Goal: Task Accomplishment & Management: Manage account settings

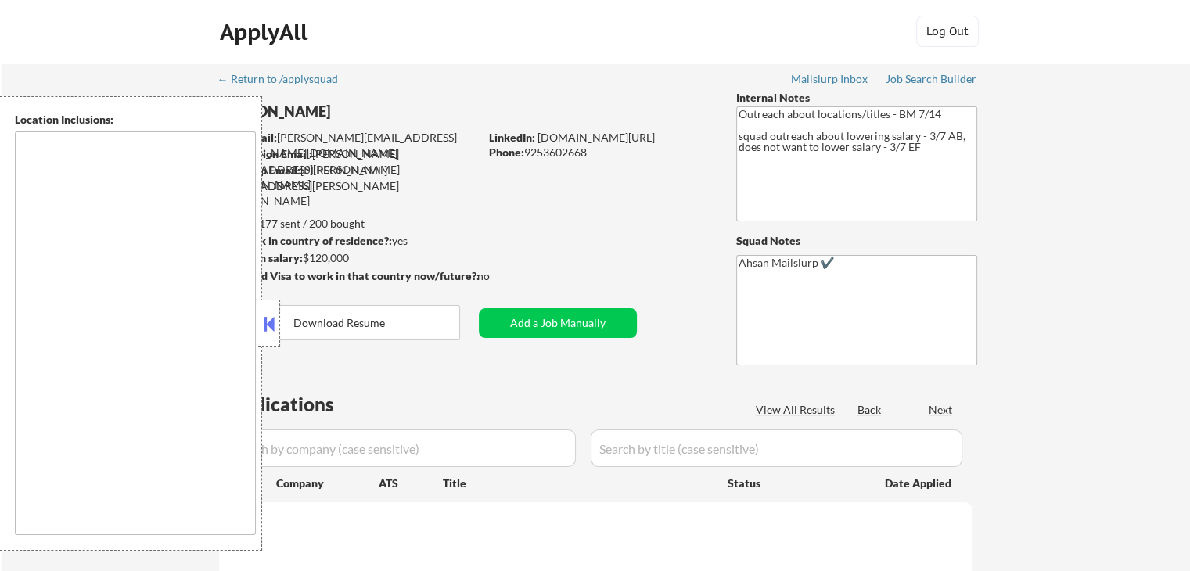
type textarea "[GEOGRAPHIC_DATA], [GEOGRAPHIC_DATA] [GEOGRAPHIC_DATA], [GEOGRAPHIC_DATA] [GEOG…"
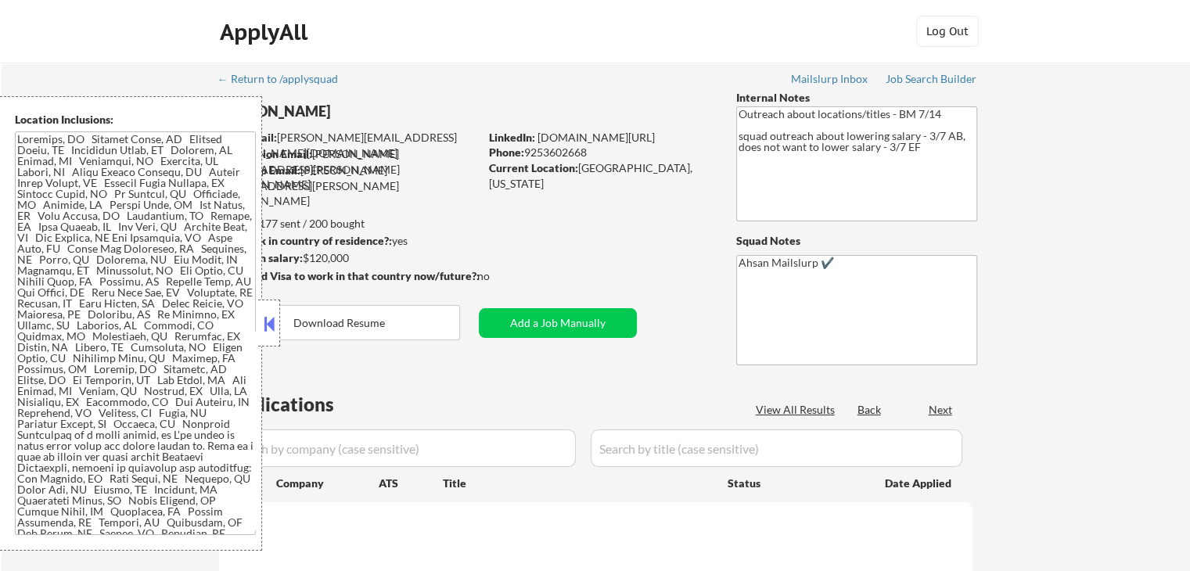
select select ""pending""
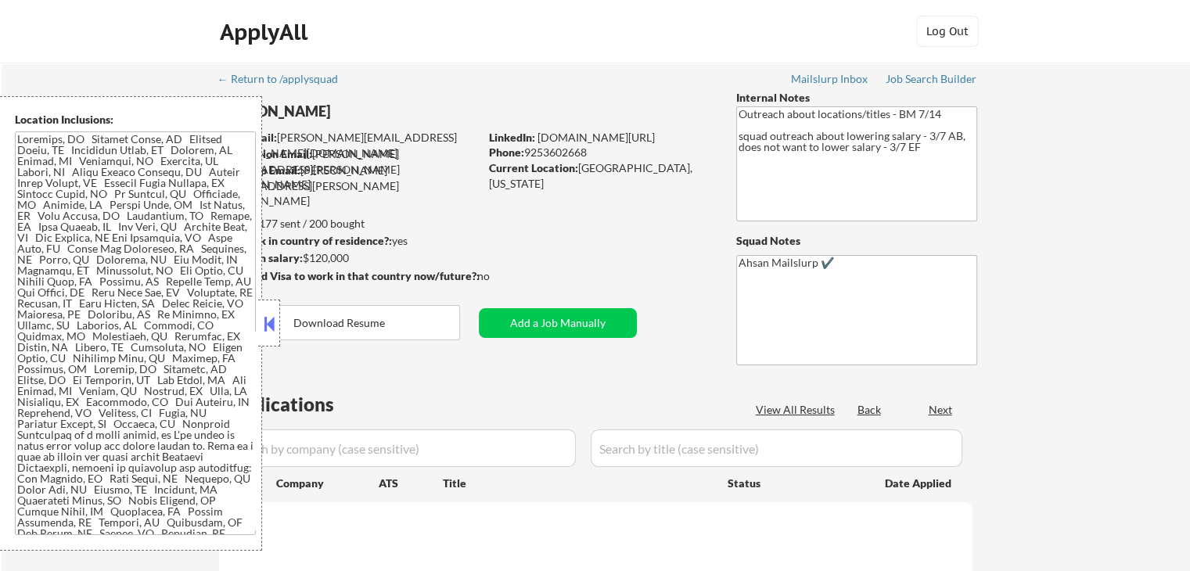
select select ""pending""
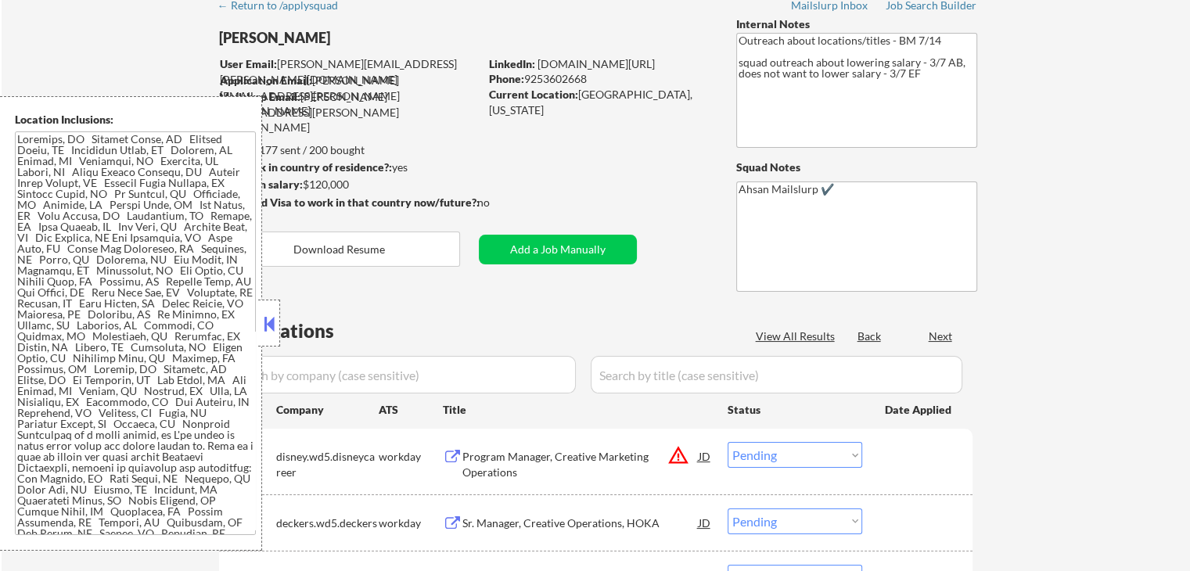
scroll to position [313, 0]
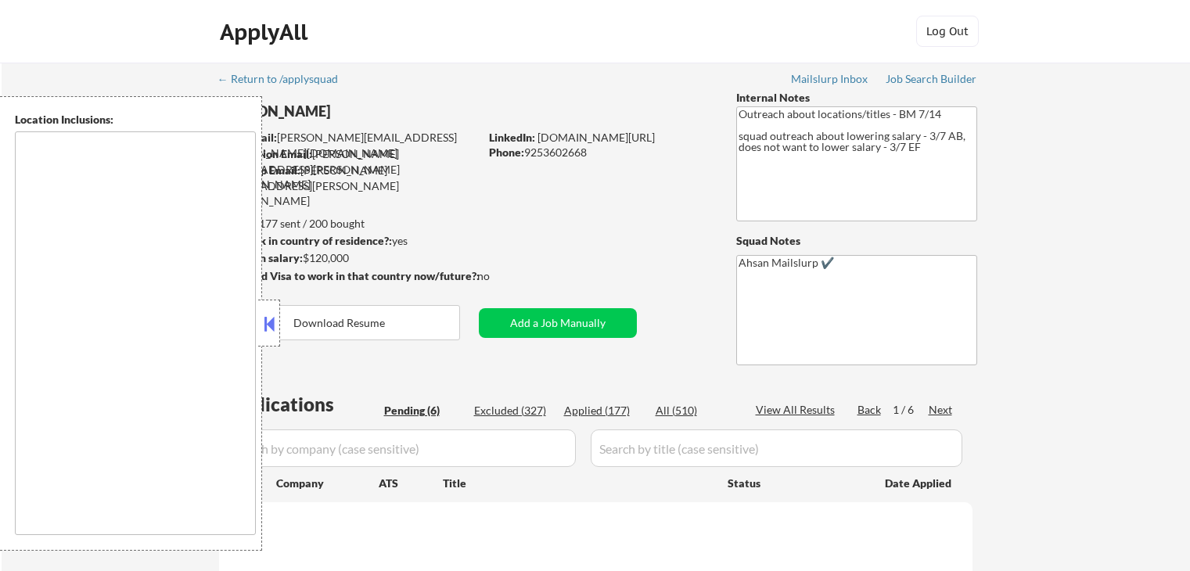
type textarea "[GEOGRAPHIC_DATA], [GEOGRAPHIC_DATA] [GEOGRAPHIC_DATA], [GEOGRAPHIC_DATA] [GEOG…"
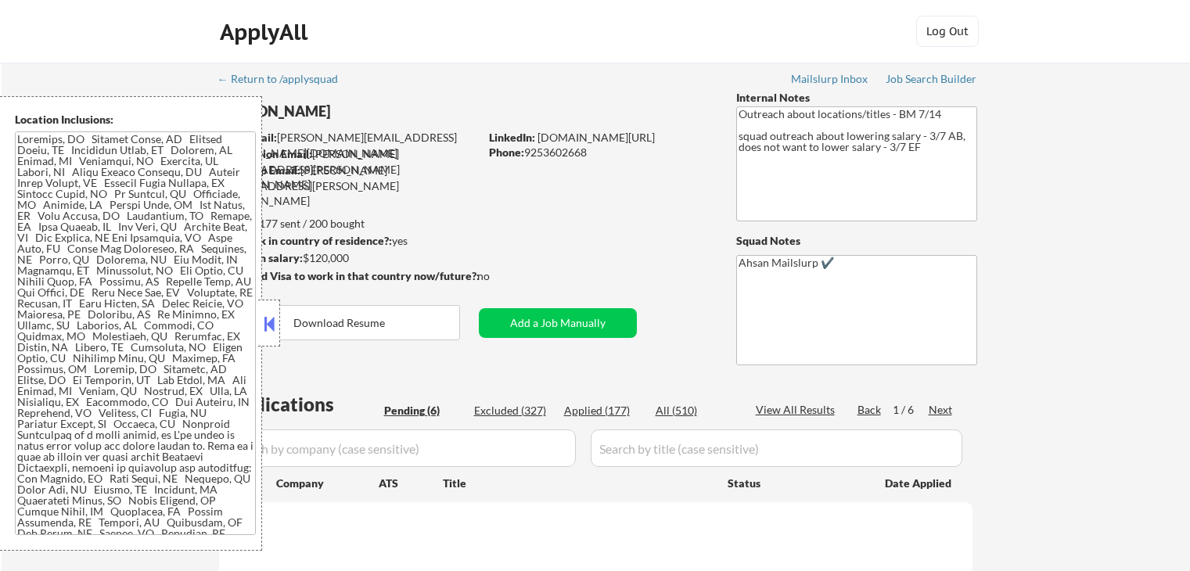
select select ""pending""
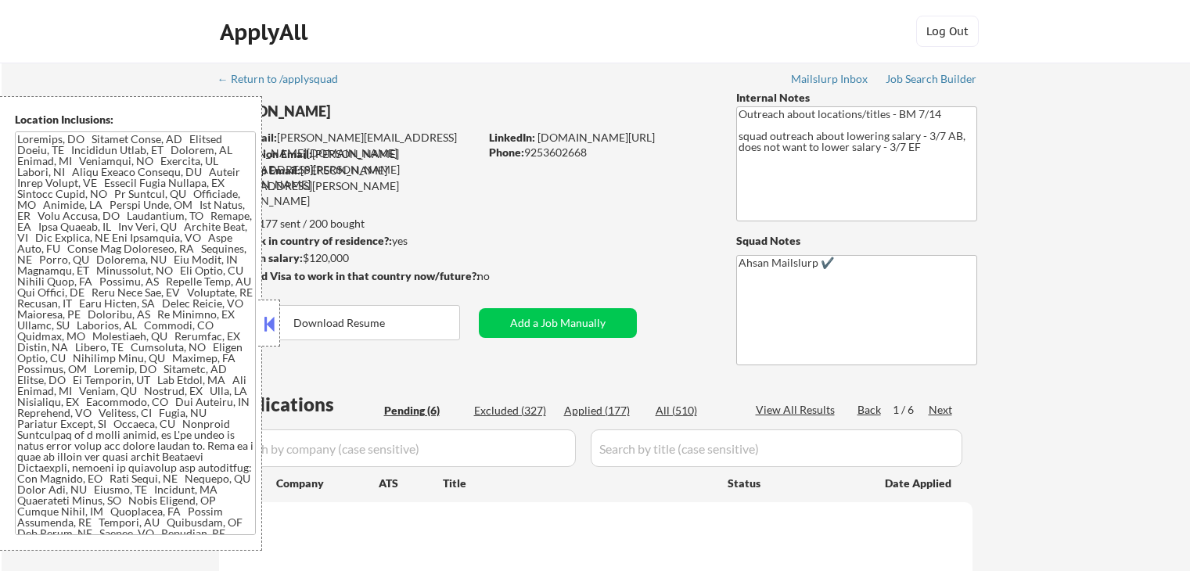
select select ""pending""
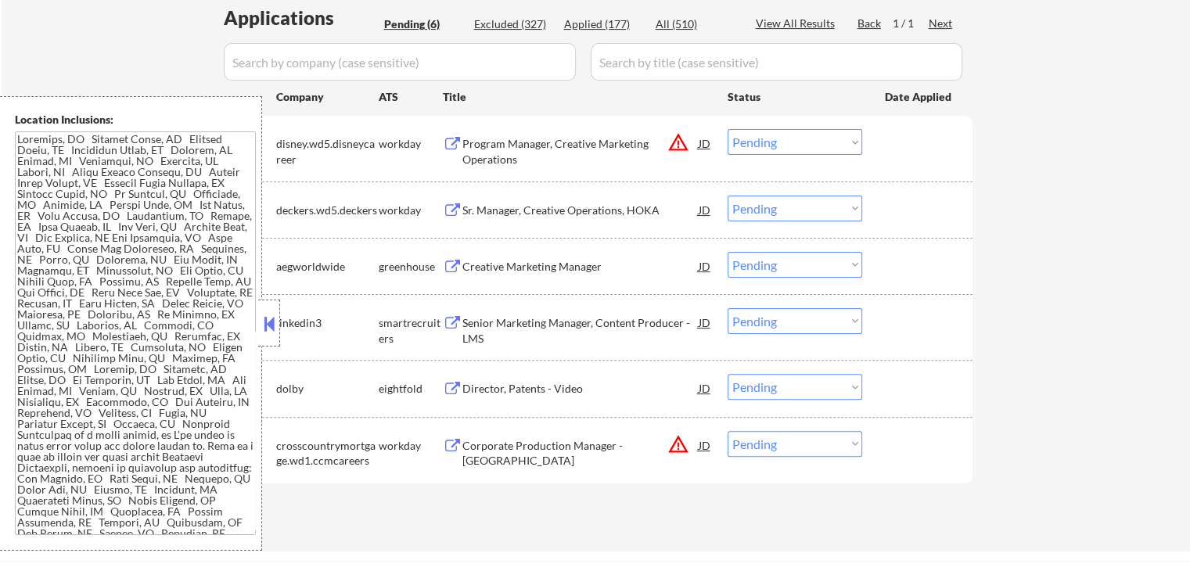
scroll to position [417, 0]
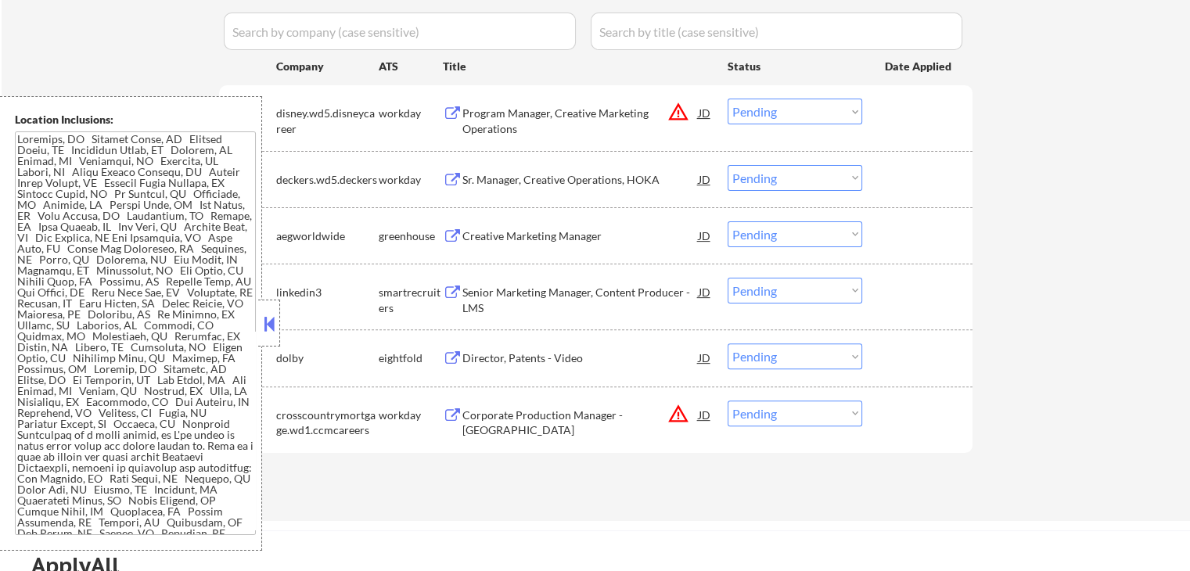
click at [487, 248] on div "Creative Marketing Manager" at bounding box center [580, 235] width 236 height 28
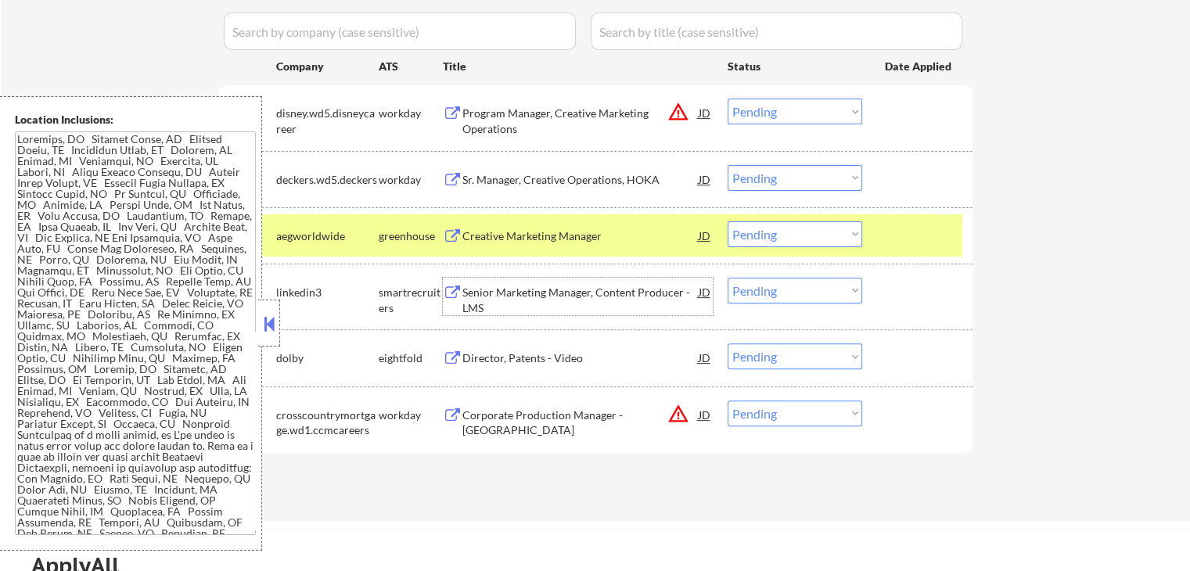
click at [512, 290] on div "Senior Marketing Manager, Content Producer - LMS" at bounding box center [580, 300] width 236 height 31
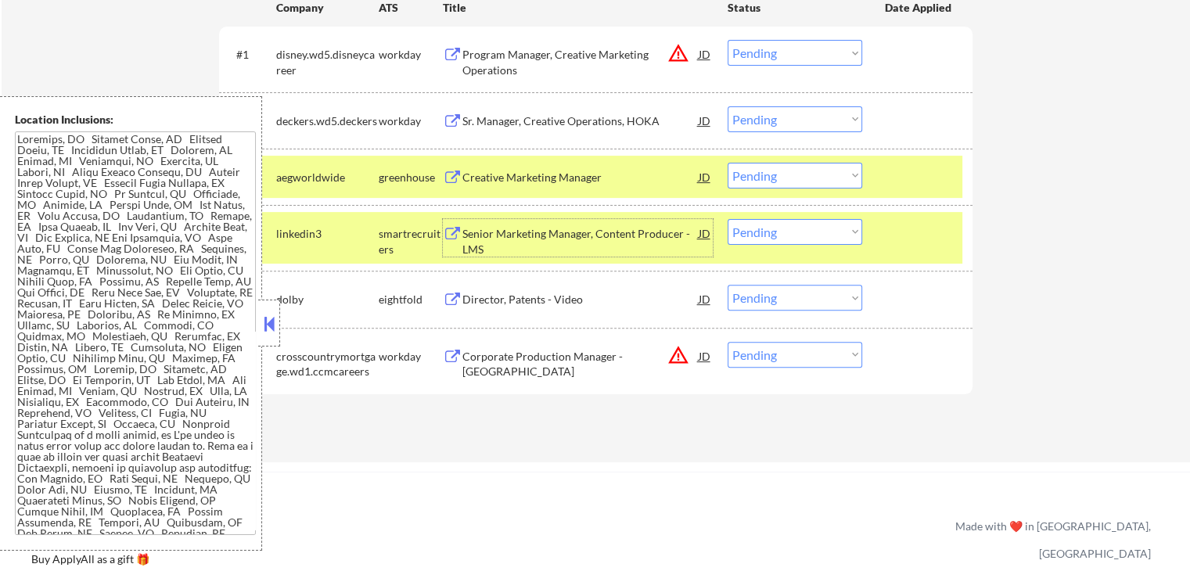
scroll to position [521, 0]
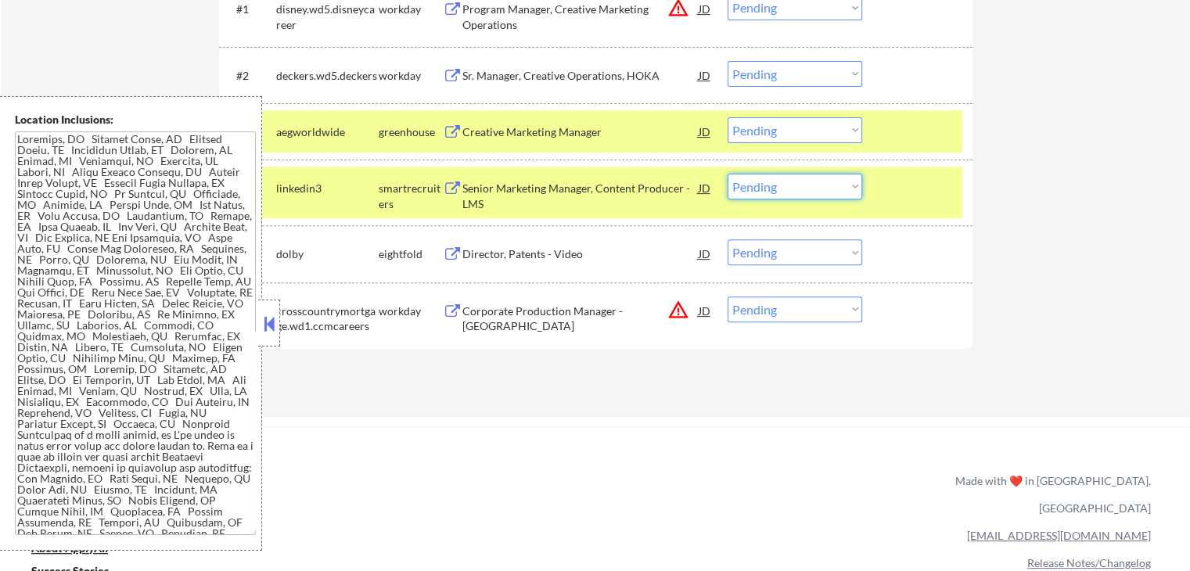
drag, startPoint x: 780, startPoint y: 180, endPoint x: 804, endPoint y: 196, distance: 28.9
click at [782, 181] on select "Choose an option... Pending Applied Excluded (Questions) Excluded (Expired) Exc…" at bounding box center [795, 187] width 135 height 26
click at [728, 174] on select "Choose an option... Pending Applied Excluded (Questions) Excluded (Expired) Exc…" at bounding box center [795, 187] width 135 height 26
select select ""pending""
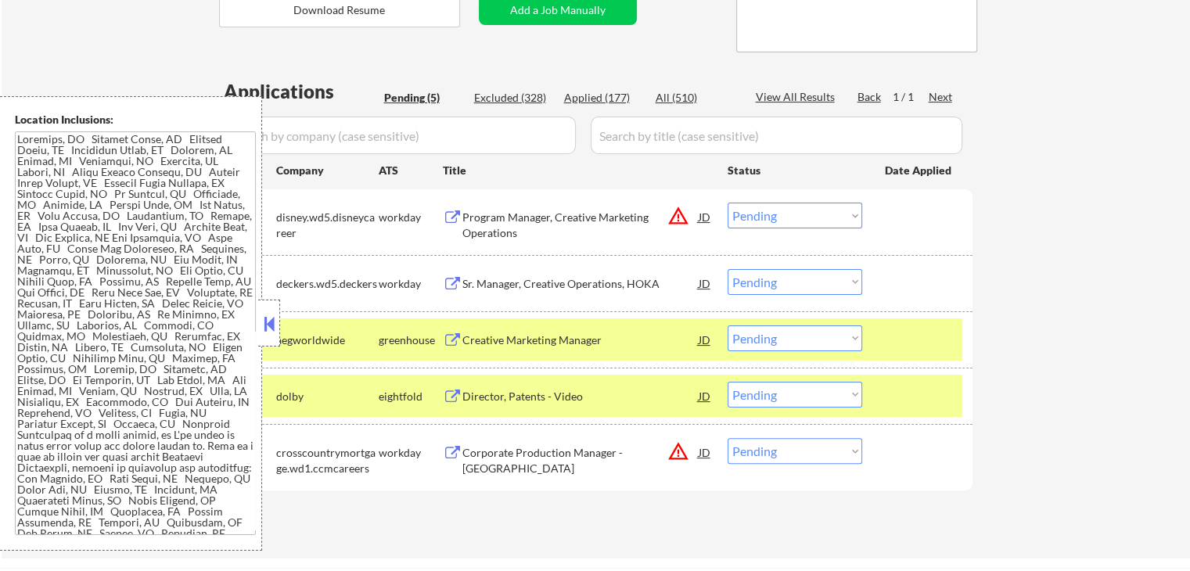
scroll to position [417, 0]
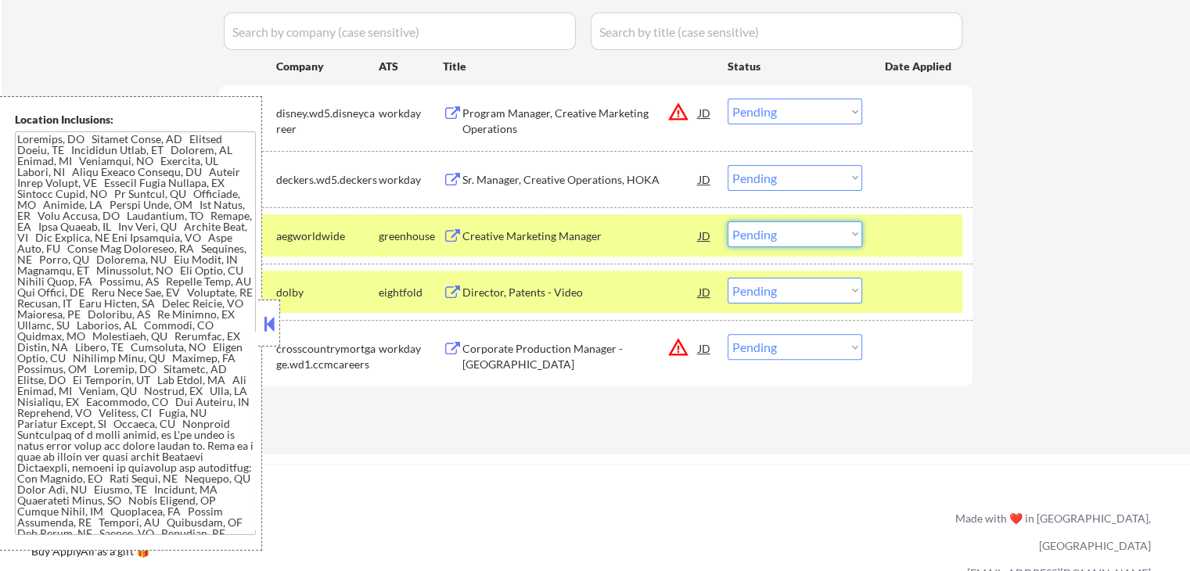
click at [769, 232] on select "Choose an option... Pending Applied Excluded (Questions) Excluded (Expired) Exc…" at bounding box center [795, 234] width 135 height 26
click at [728, 221] on select "Choose an option... Pending Applied Excluded (Questions) Excluded (Expired) Exc…" at bounding box center [795, 234] width 135 height 26
select select ""pending""
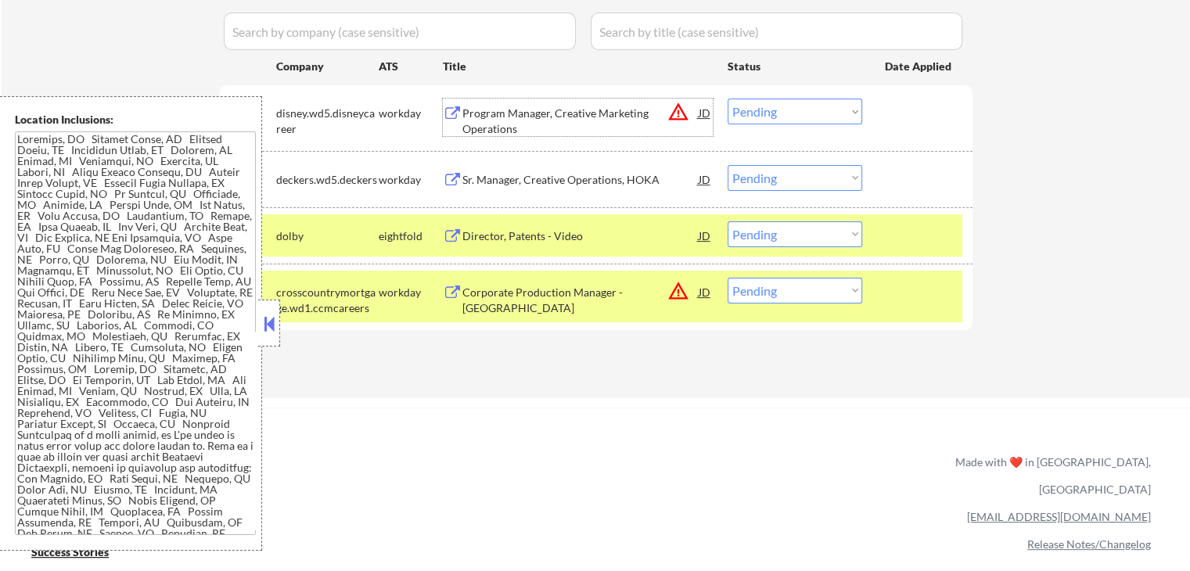
click at [513, 113] on div "Program Manager, Creative Marketing Operations" at bounding box center [580, 121] width 236 height 31
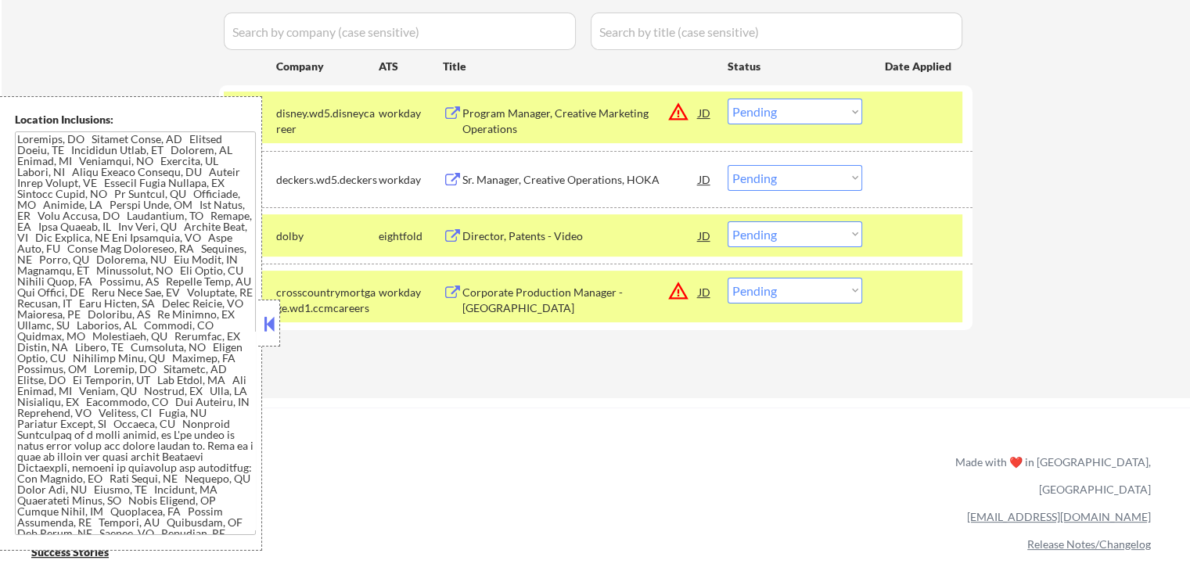
click at [504, 178] on div "Sr. Manager, Creative Operations, HOKA" at bounding box center [580, 180] width 236 height 16
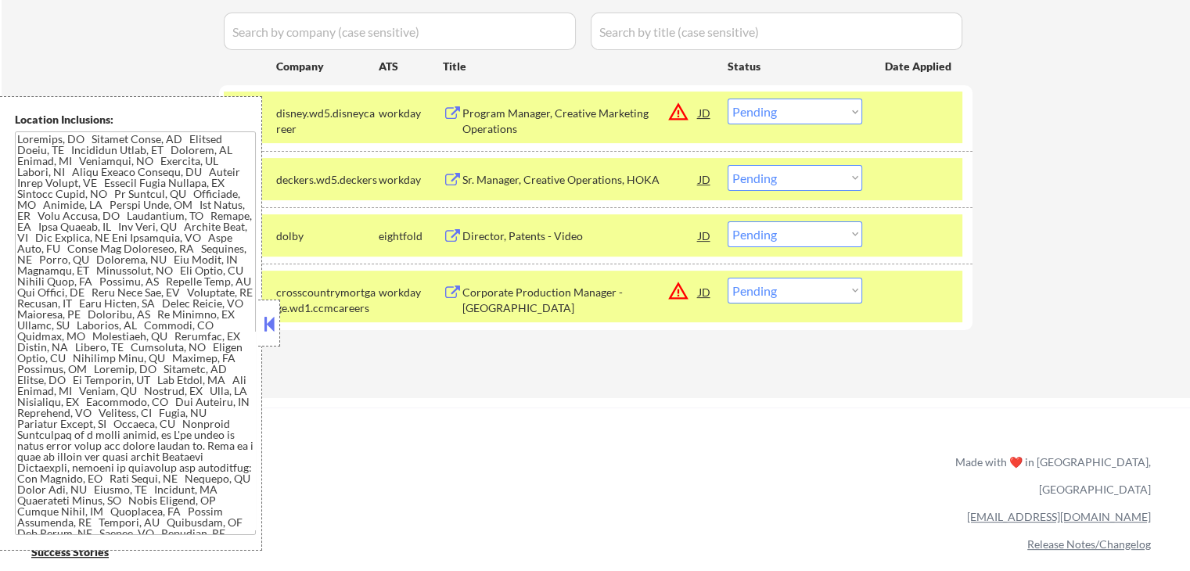
click at [509, 235] on div "Director, Patents - Video" at bounding box center [580, 236] width 236 height 16
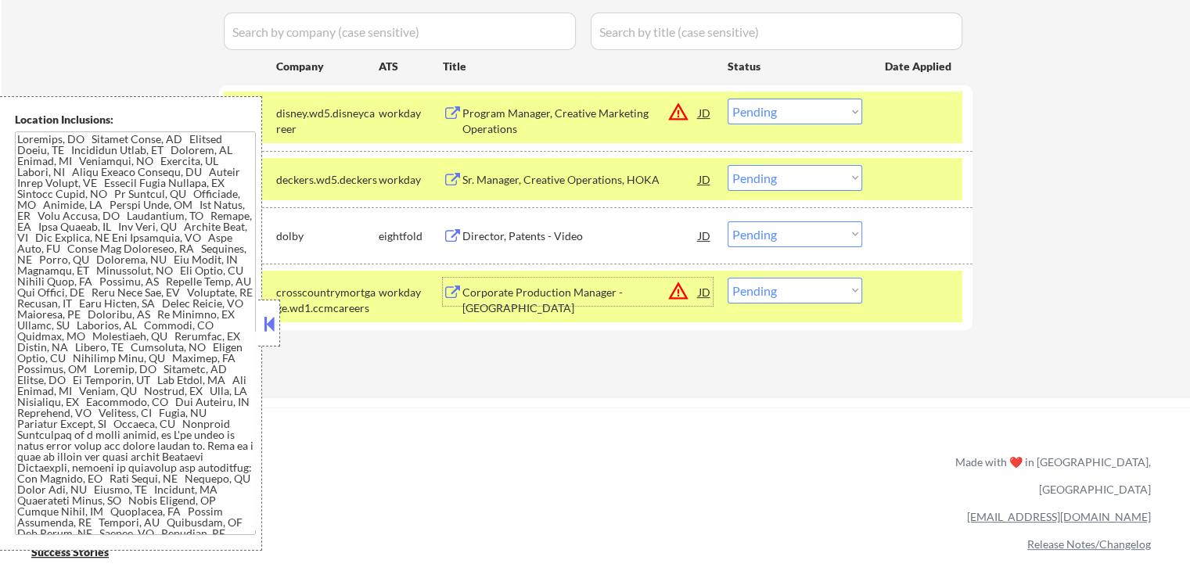
click at [491, 291] on div "Corporate Production Manager - [GEOGRAPHIC_DATA]" at bounding box center [580, 300] width 236 height 31
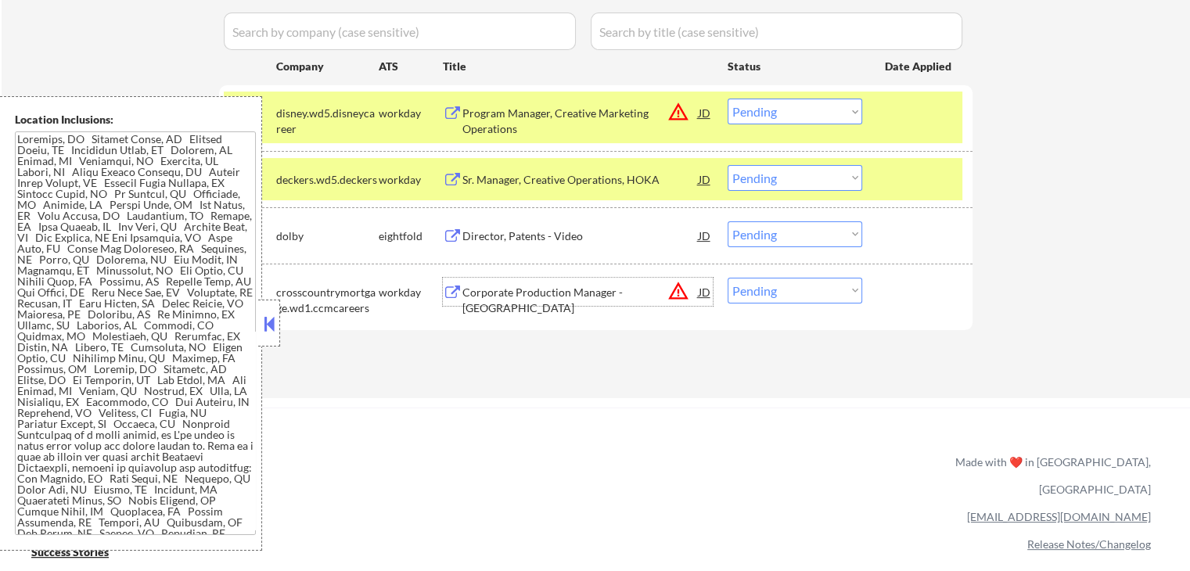
click at [763, 109] on select "Choose an option... Pending Applied Excluded (Questions) Excluded (Expired) Exc…" at bounding box center [795, 112] width 135 height 26
click at [728, 99] on select "Choose an option... Pending Applied Excluded (Questions) Excluded (Expired) Exc…" at bounding box center [795, 112] width 135 height 26
select select ""pending""
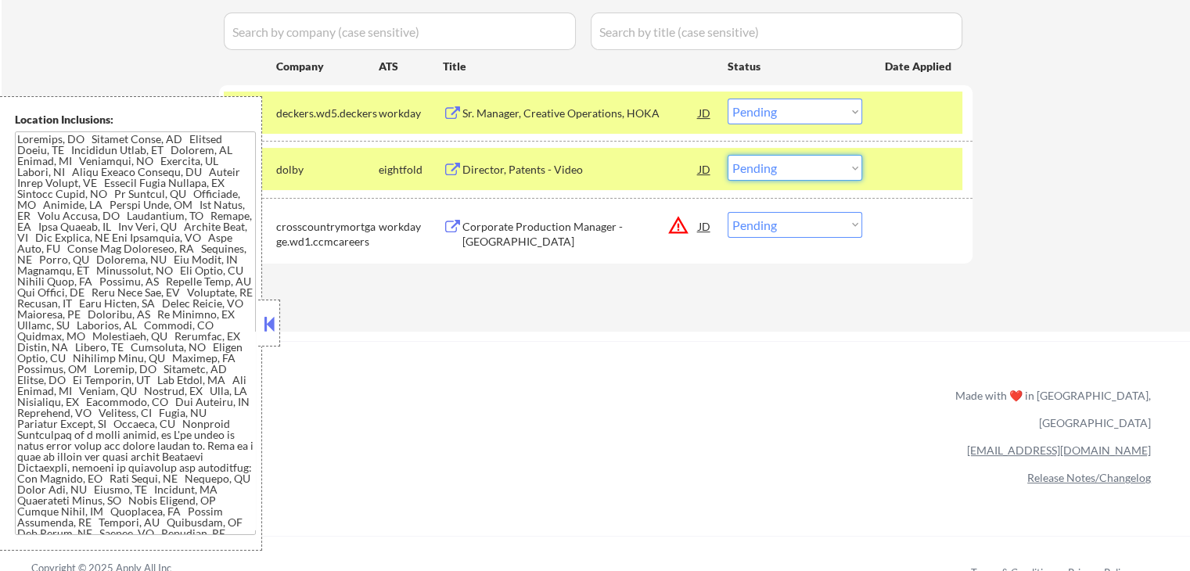
drag, startPoint x: 773, startPoint y: 168, endPoint x: 780, endPoint y: 178, distance: 11.7
click at [775, 168] on select "Choose an option... Pending Applied Excluded (Questions) Excluded (Expired) Exc…" at bounding box center [795, 168] width 135 height 26
click at [728, 155] on select "Choose an option... Pending Applied Excluded (Questions) Excluded (Expired) Exc…" at bounding box center [795, 168] width 135 height 26
select select ""pending""
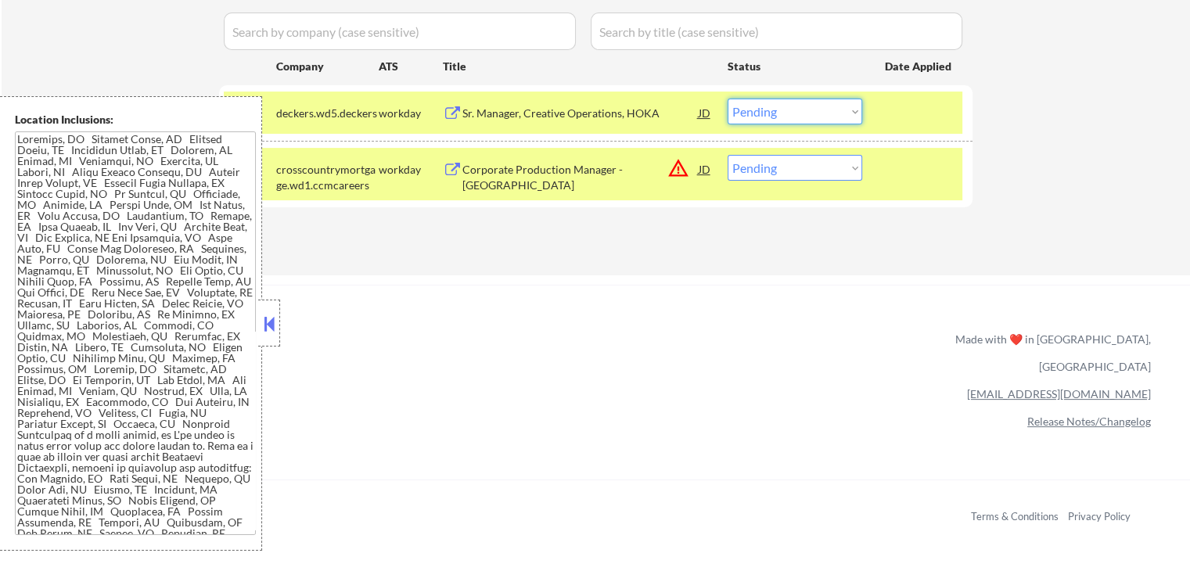
click at [786, 102] on select "Choose an option... Pending Applied Excluded (Questions) Excluded (Expired) Exc…" at bounding box center [795, 112] width 135 height 26
click at [728, 99] on select "Choose an option... Pending Applied Excluded (Questions) Excluded (Expired) Exc…" at bounding box center [795, 112] width 135 height 26
select select ""pending""
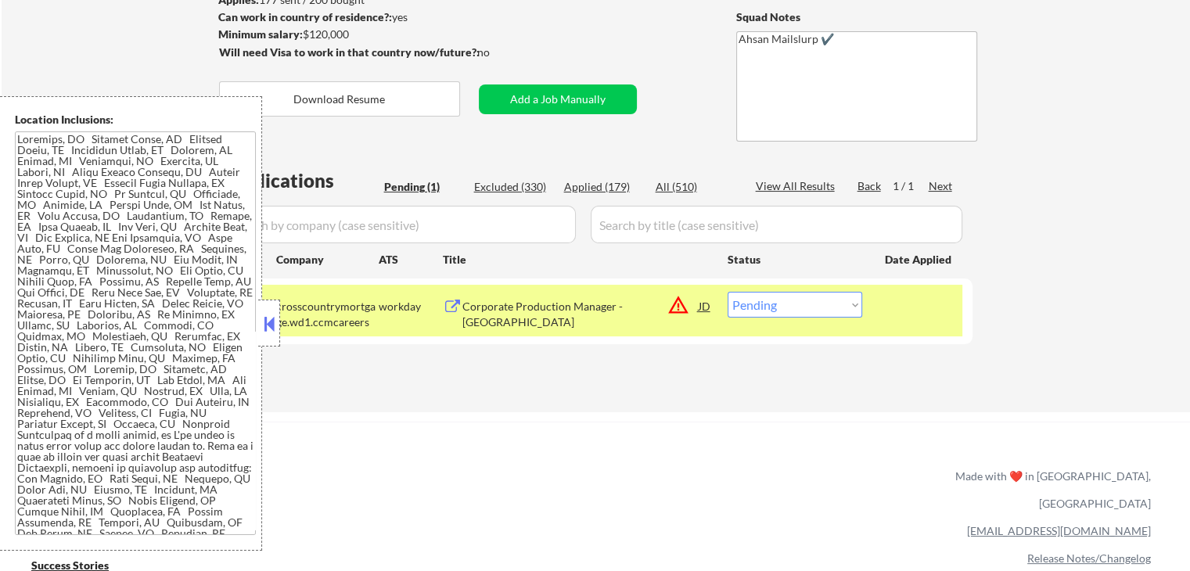
scroll to position [208, 0]
